Goal: Check status: Verify the current state of an ongoing process or item

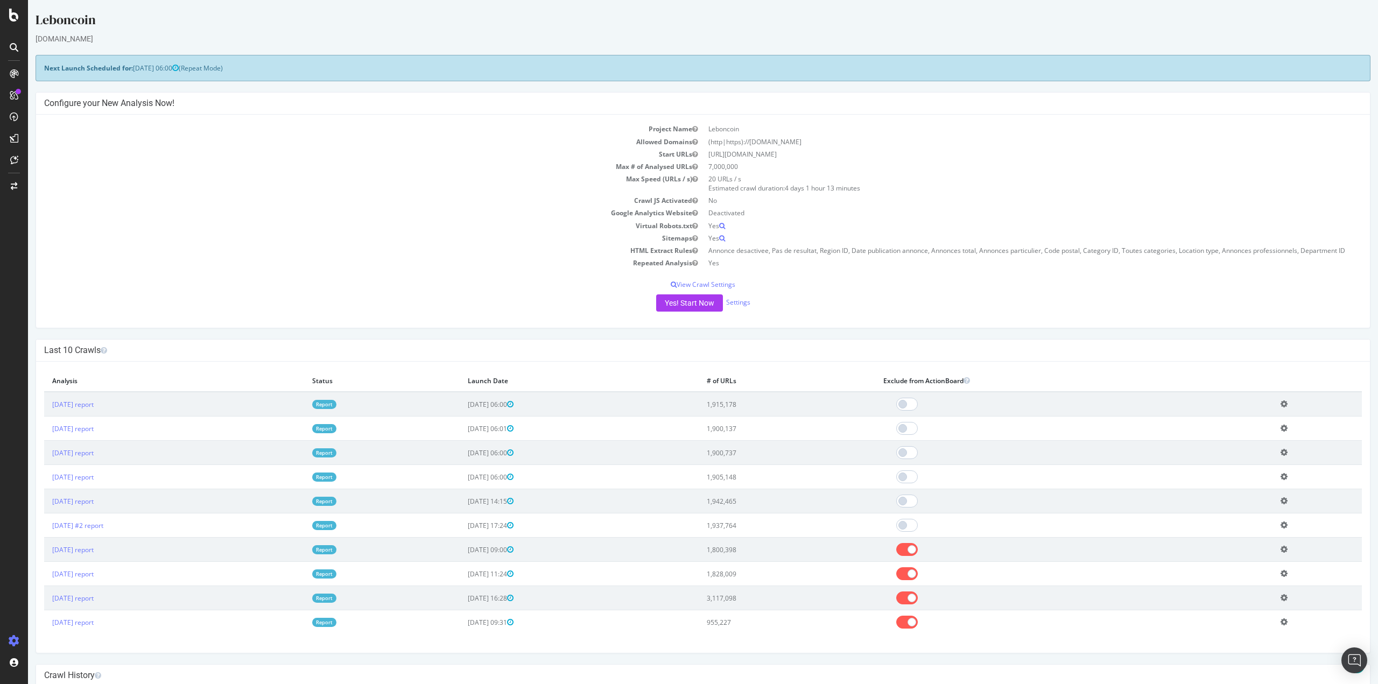
scroll to position [108, 0]
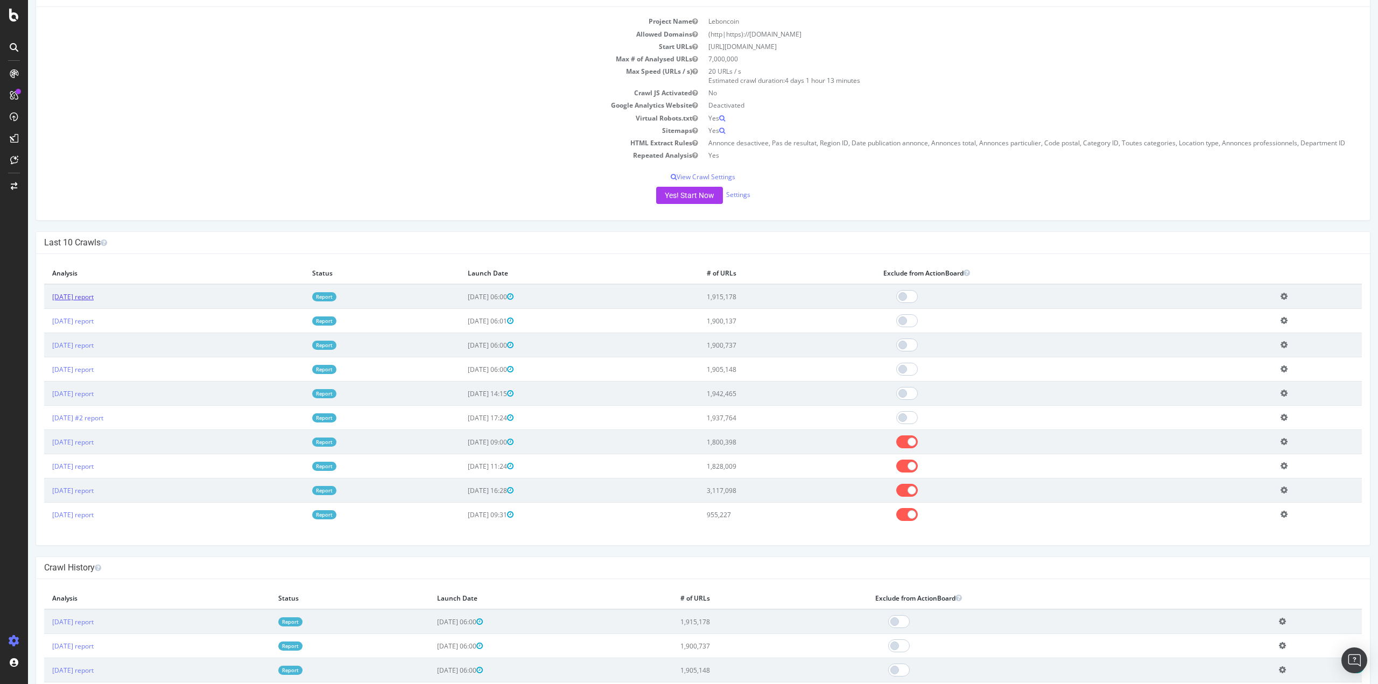
click at [94, 300] on link "[DATE] report" at bounding box center [72, 296] width 41 height 9
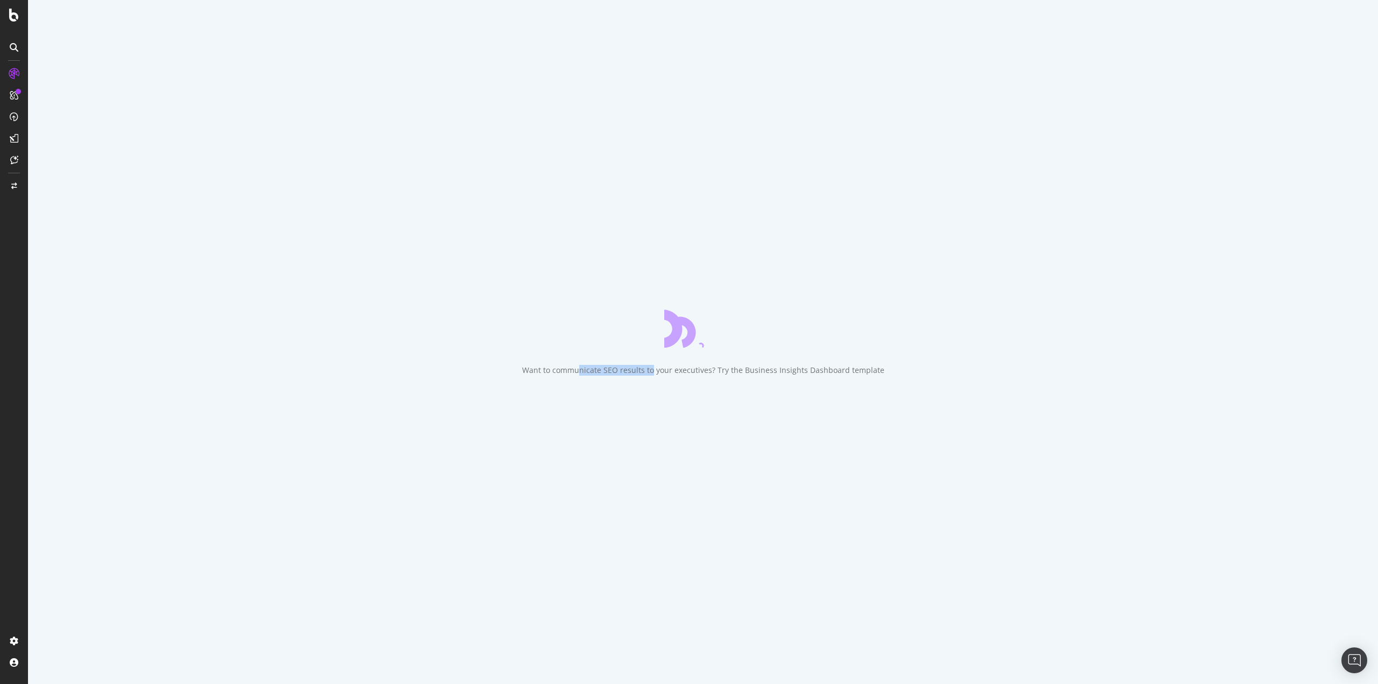
drag, startPoint x: 581, startPoint y: 370, endPoint x: 657, endPoint y: 366, distance: 76.0
click at [657, 366] on div "Want to communicate SEO results to your executives? Try the Business Insights D…" at bounding box center [703, 370] width 362 height 11
click at [725, 367] on div "Want to communicate SEO results to your executives? Try the Business Insights D…" at bounding box center [703, 370] width 362 height 11
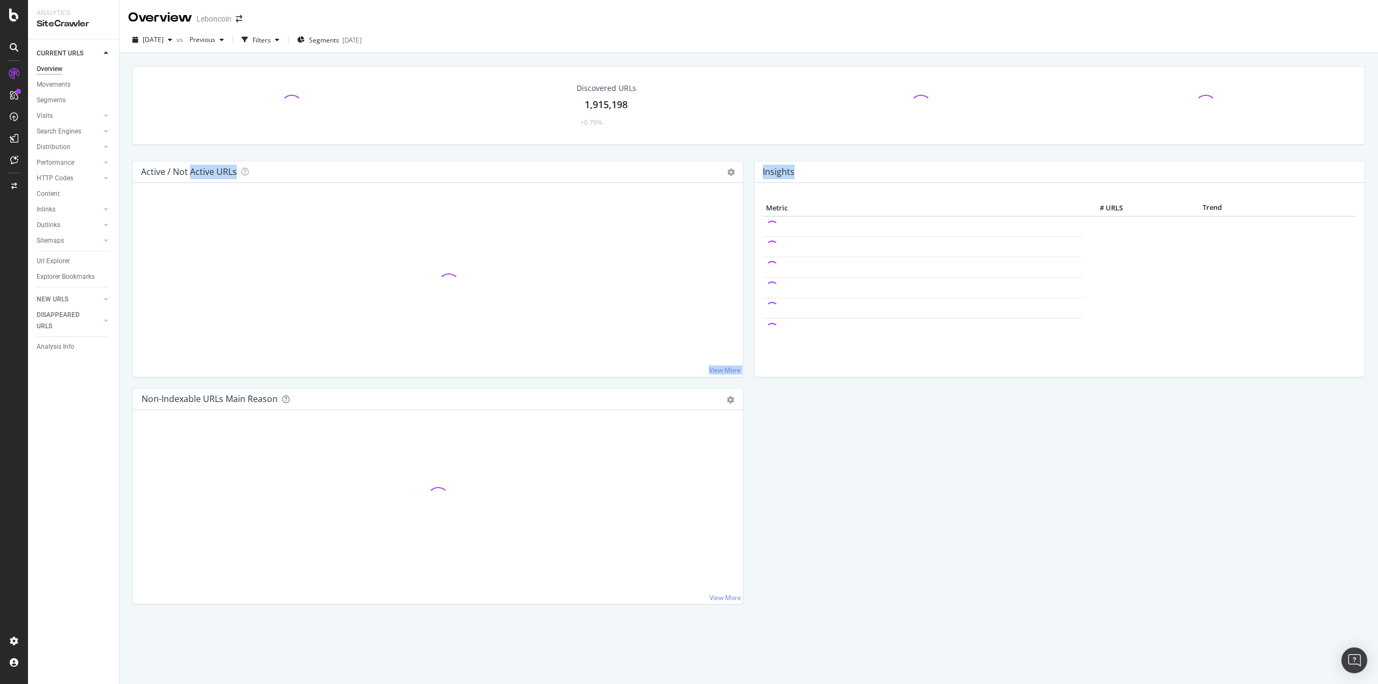
click at [761, 367] on div "Discovered URLs 1,915,198 +0.79% Active / Not Active URLs Chart (by Value) Char…" at bounding box center [748, 372] width 1258 height 638
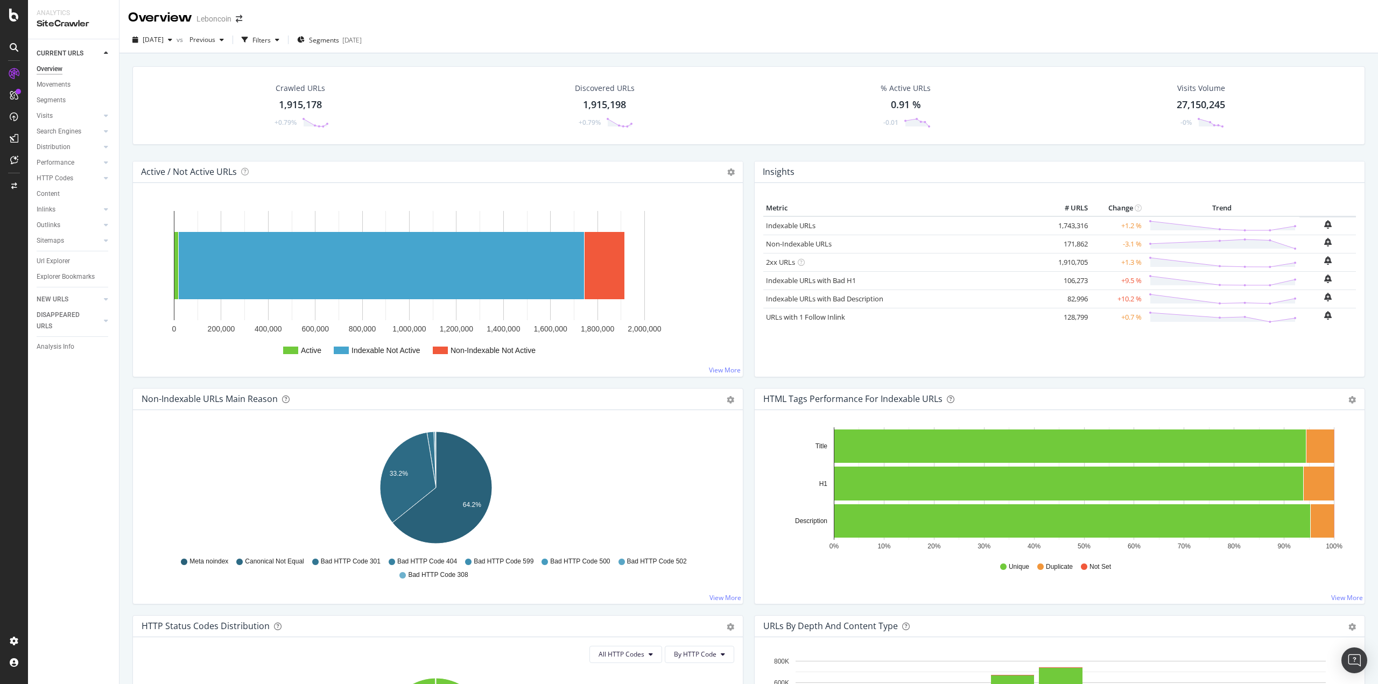
click at [749, 272] on div "Insights Metric # URLS Change Trend Indexable URLs 1,743,316 +1.2 % Non-Indexab…" at bounding box center [1060, 274] width 622 height 227
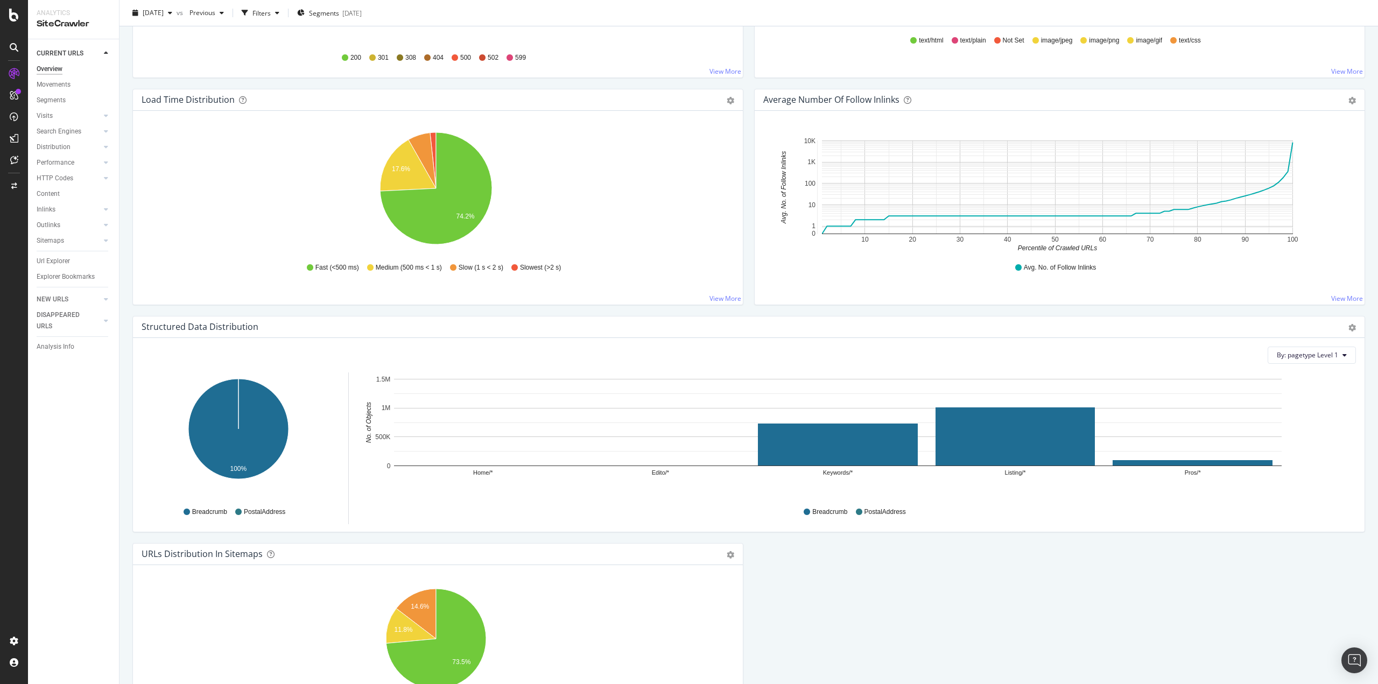
scroll to position [877, 0]
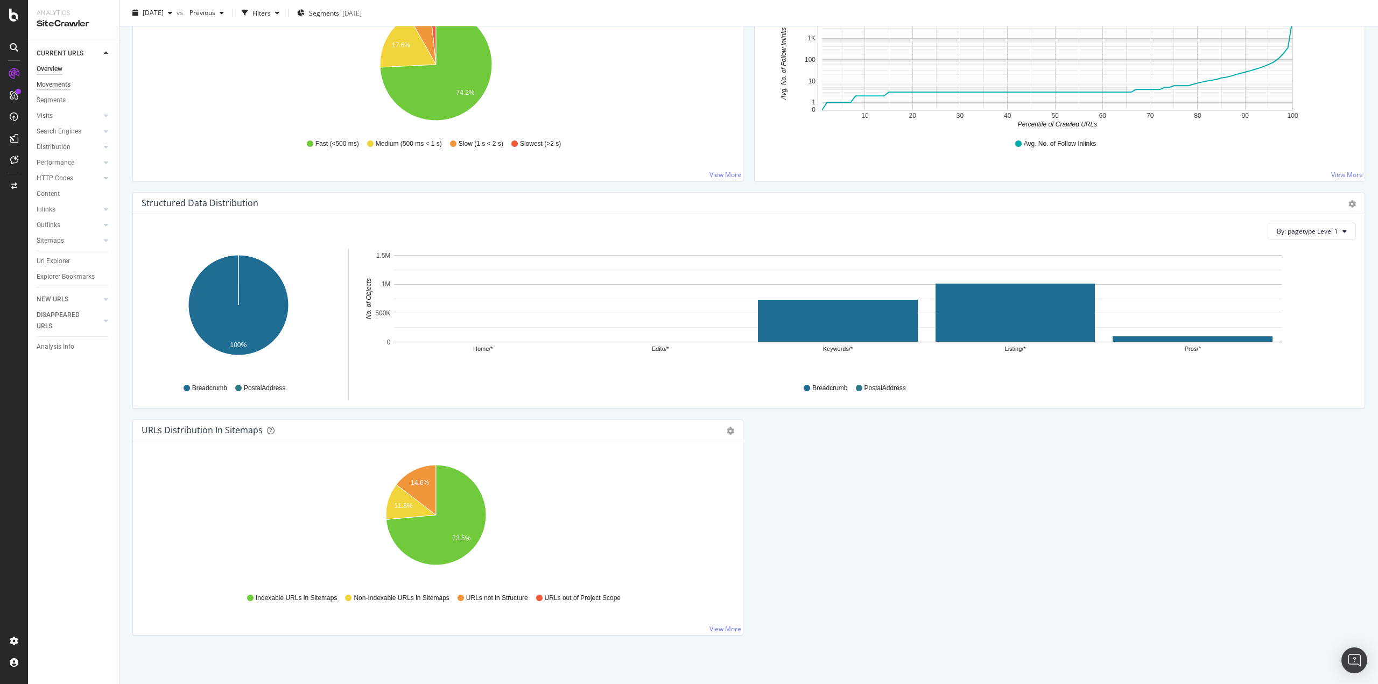
click at [53, 87] on div "Movements" at bounding box center [54, 84] width 34 height 11
